Goal: Find specific page/section: Find specific page/section

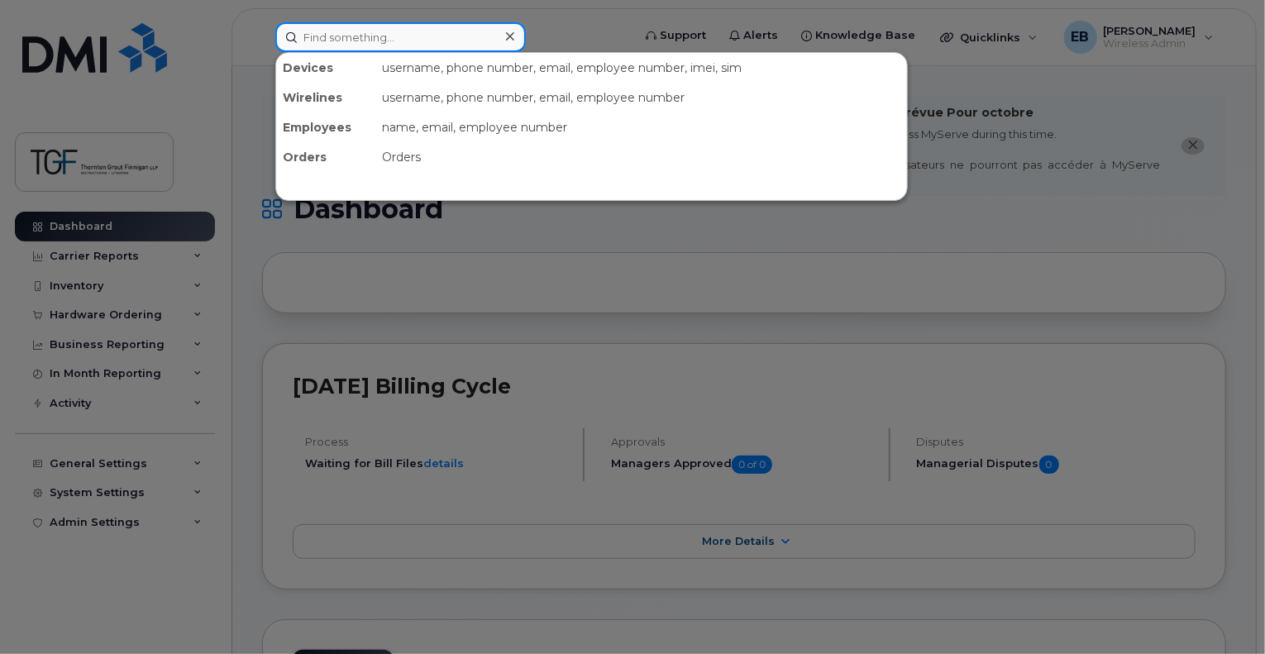
click at [353, 42] on input at bounding box center [400, 37] width 250 height 30
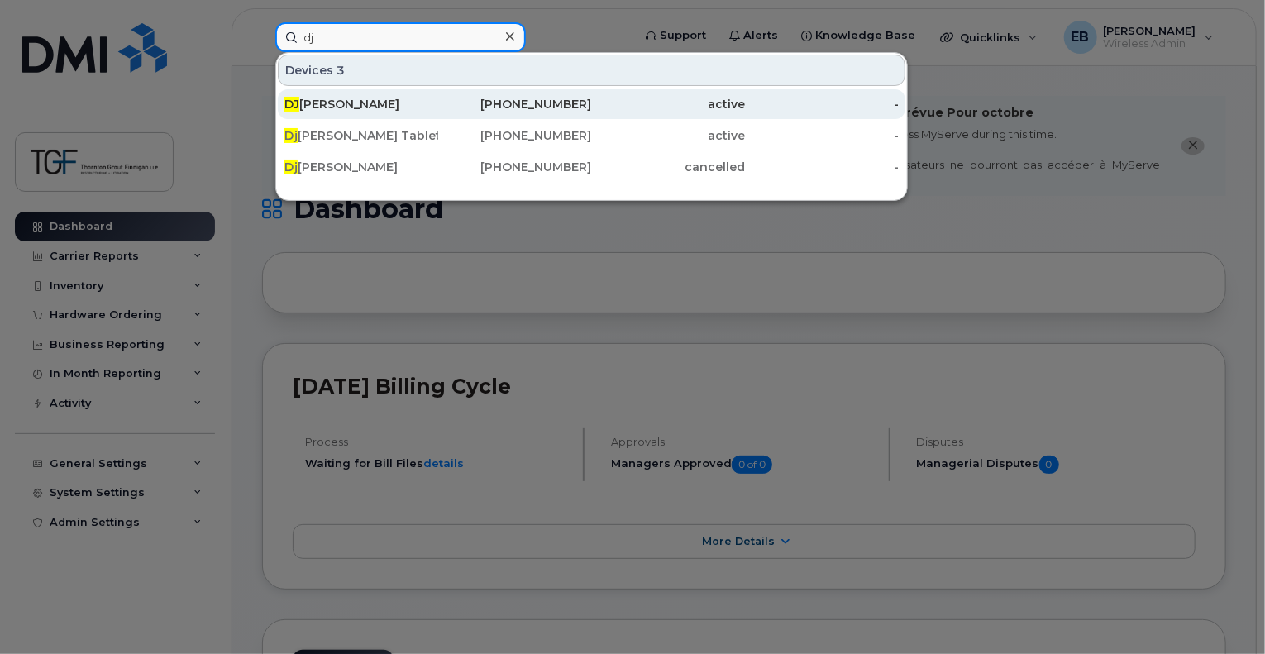
type input "dj"
click at [340, 110] on div "DJ Miller" at bounding box center [361, 104] width 154 height 17
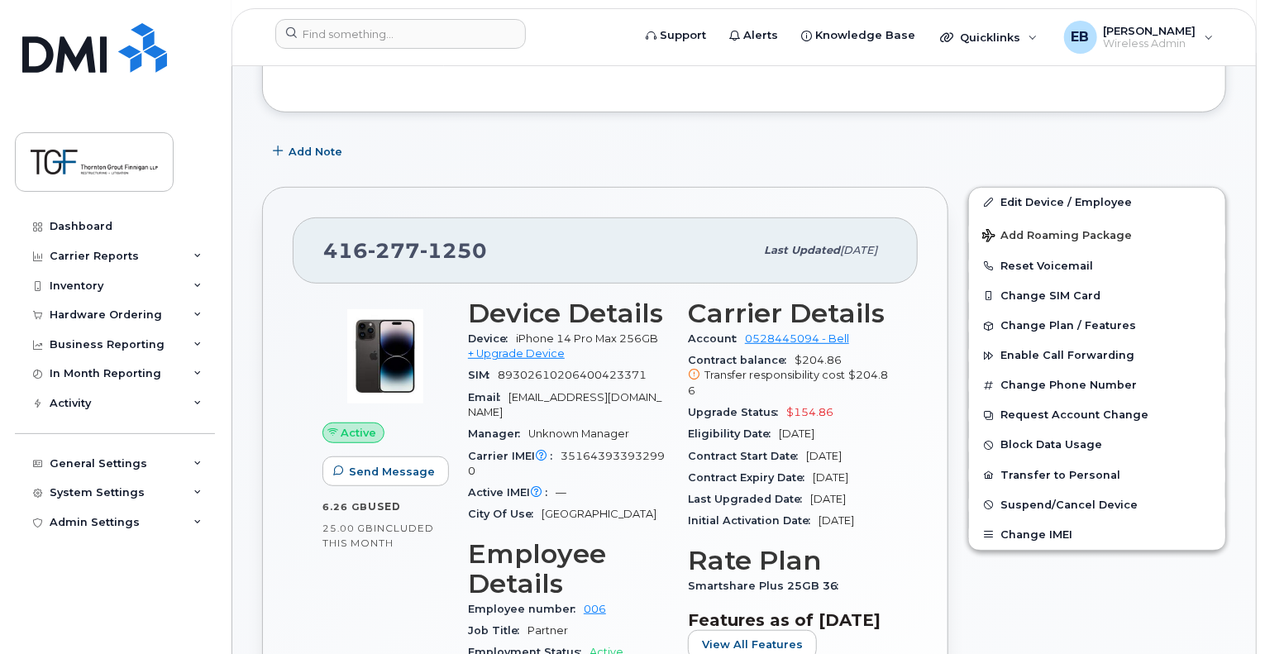
scroll to position [331, 0]
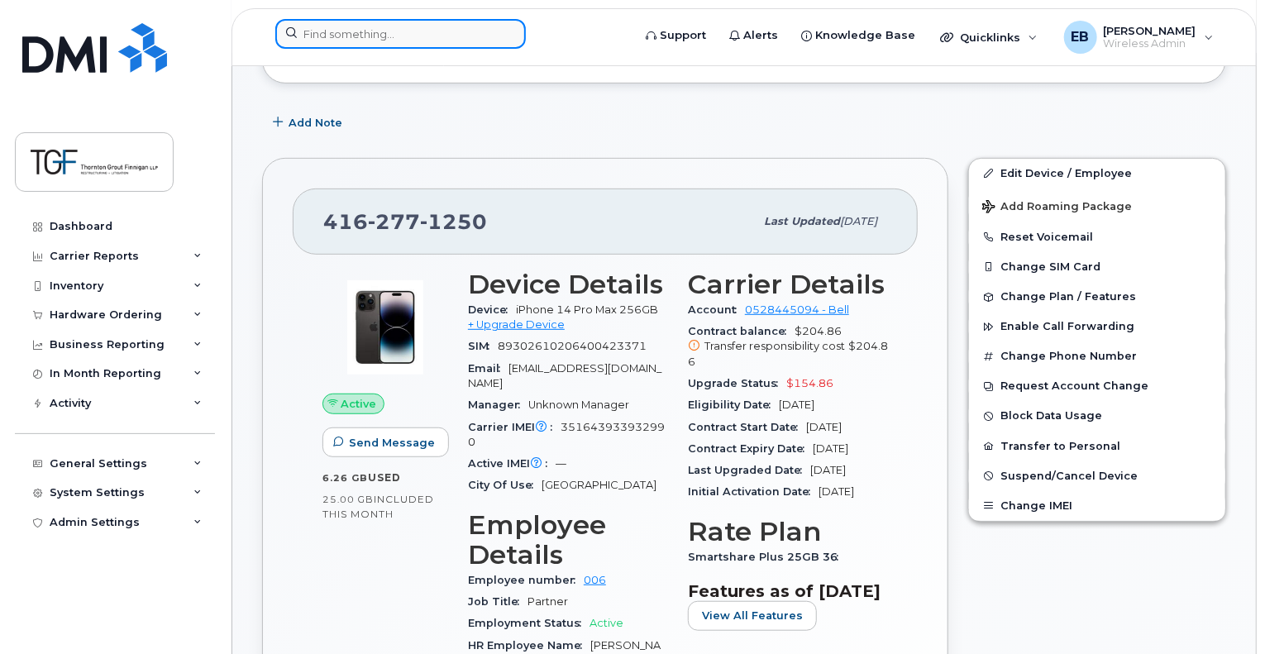
click at [449, 45] on input at bounding box center [400, 34] width 250 height 30
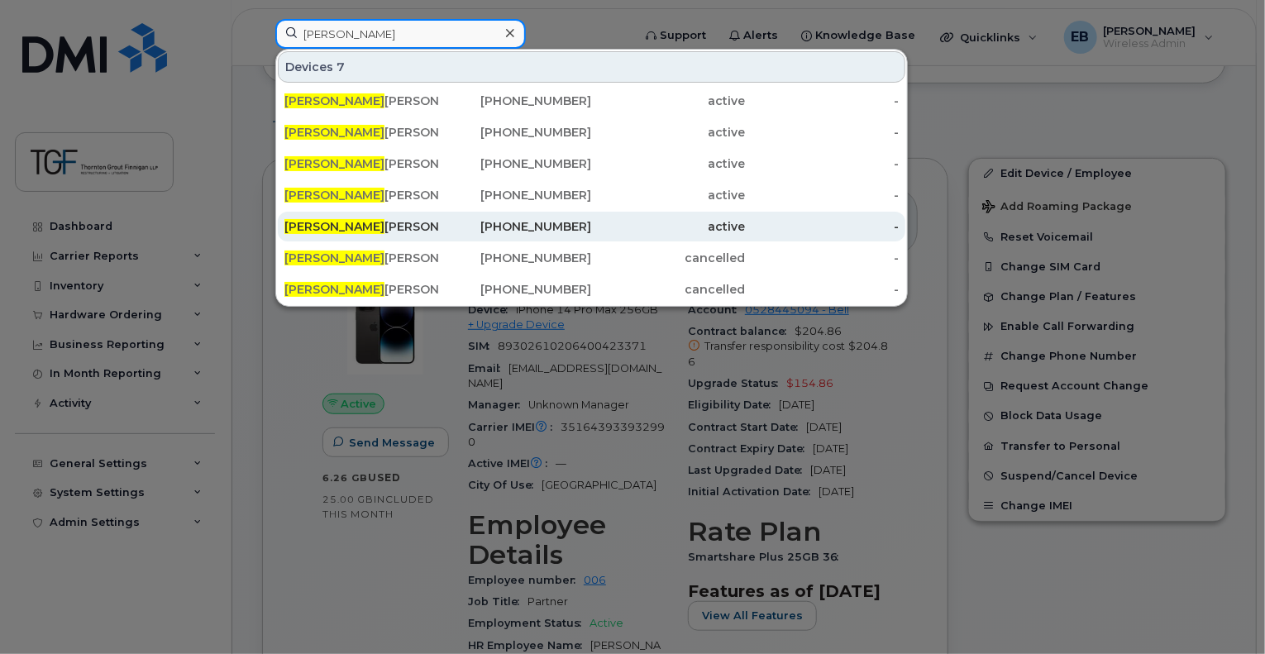
type input "[PERSON_NAME]"
click at [393, 223] on div "[PERSON_NAME]" at bounding box center [361, 226] width 154 height 17
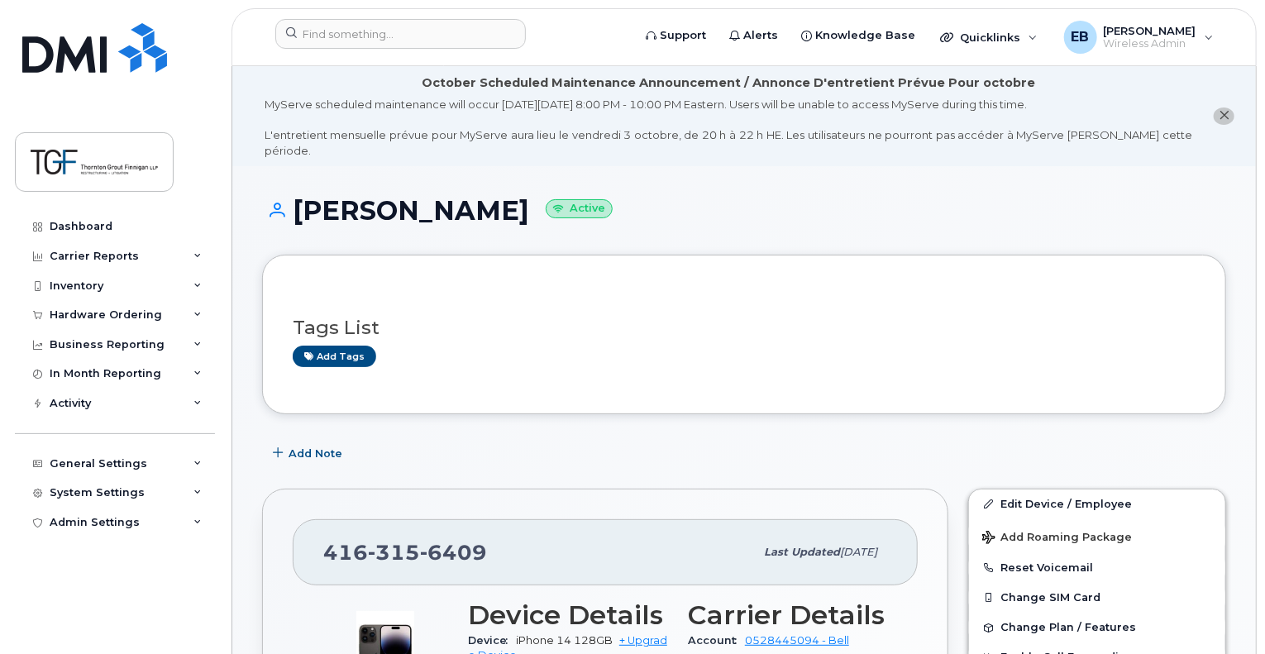
click at [1230, 107] on button "close notification" at bounding box center [1223, 115] width 21 height 17
